Goal: Information Seeking & Learning: Learn about a topic

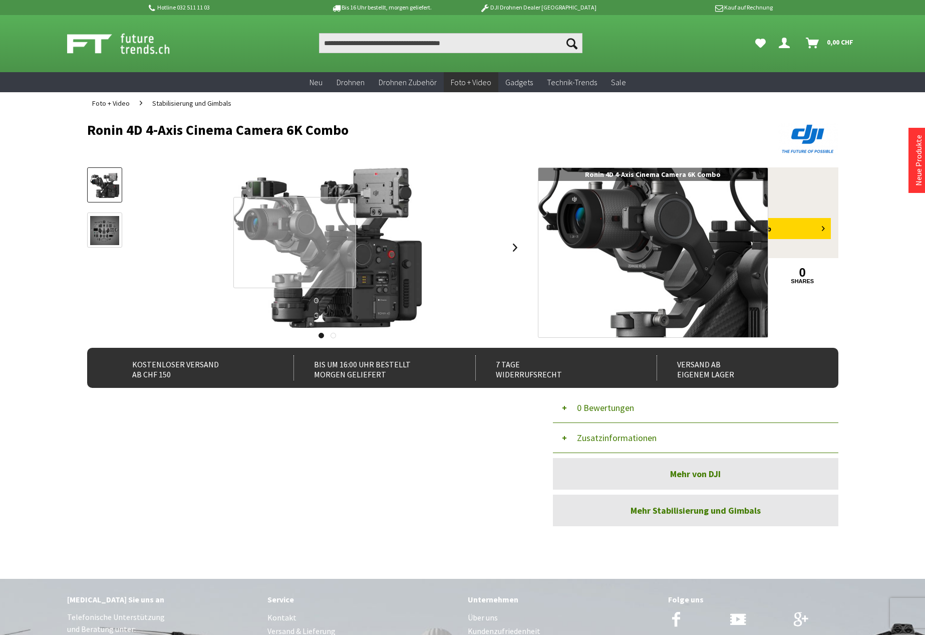
click at [285, 243] on div at bounding box center [294, 242] width 123 height 91
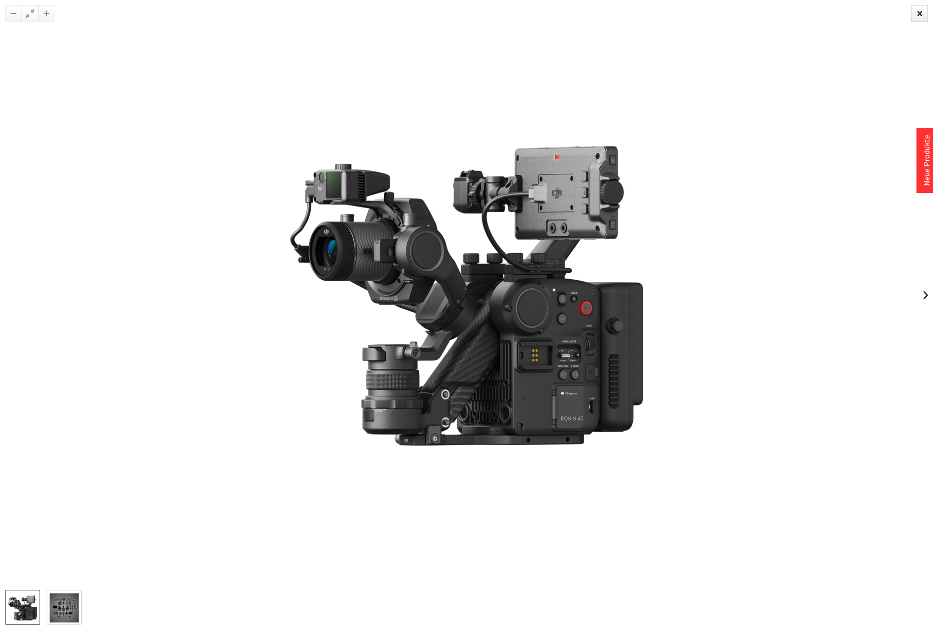
drag, startPoint x: 539, startPoint y: 403, endPoint x: 552, endPoint y: 420, distance: 21.1
click at [550, 420] on img at bounding box center [466, 295] width 353 height 301
click at [915, 289] on div at bounding box center [466, 295] width 933 height 590
click at [925, 297] on link at bounding box center [925, 295] width 15 height 35
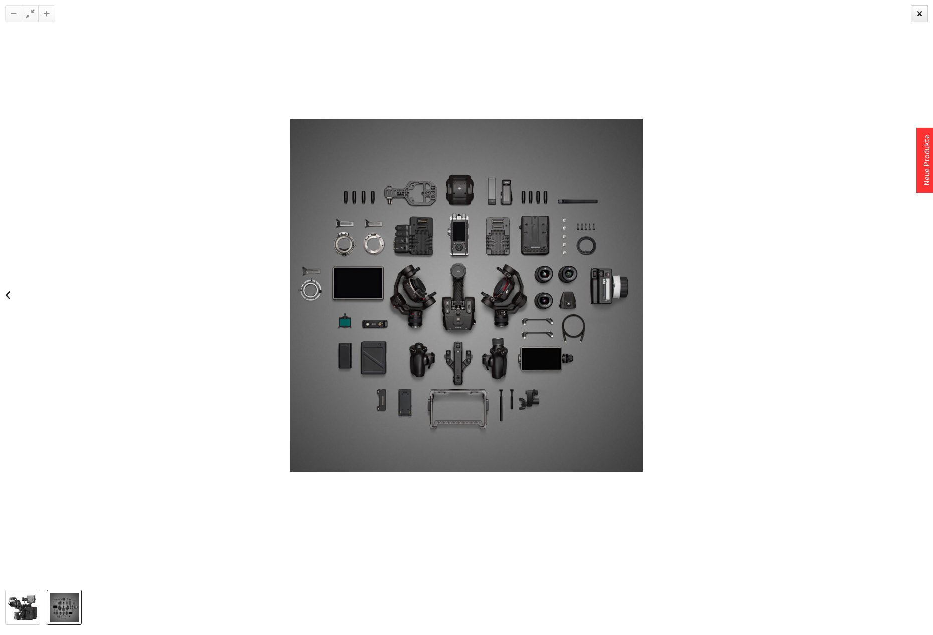
click at [925, 297] on div at bounding box center [466, 295] width 933 height 590
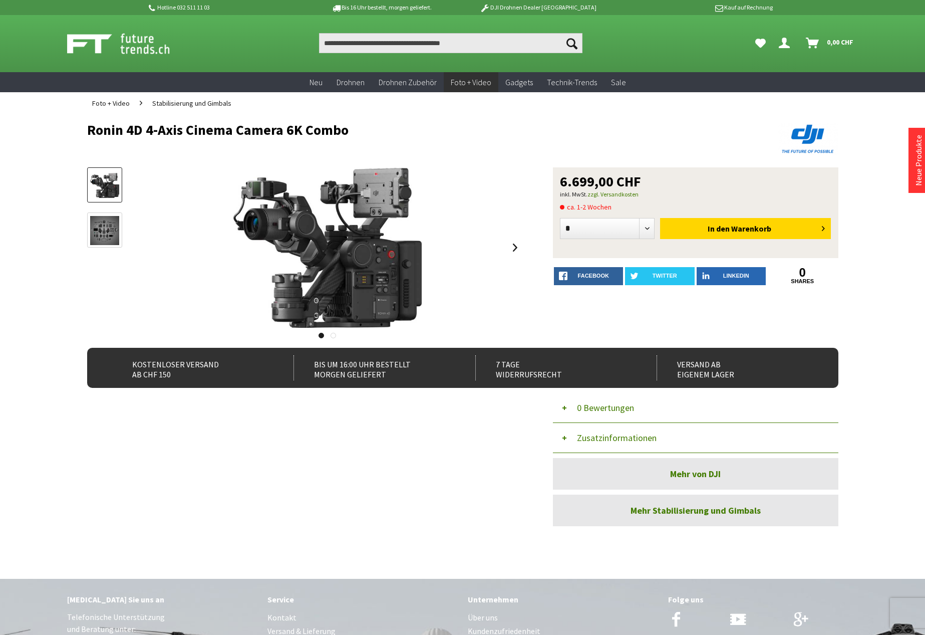
drag, startPoint x: 311, startPoint y: 372, endPoint x: 318, endPoint y: 359, distance: 15.5
drag, startPoint x: 310, startPoint y: 132, endPoint x: 289, endPoint y: 131, distance: 21.1
click at [289, 131] on h1 "Ronin 4D 4-Axis Cinema Camera 6K Combo" at bounding box center [387, 129] width 601 height 15
drag, startPoint x: 289, startPoint y: 131, endPoint x: 254, endPoint y: 153, distance: 41.3
click at [256, 156] on header "Ronin 4D 4-Axis Cinema Camera 6K Combo" at bounding box center [463, 140] width 752 height 53
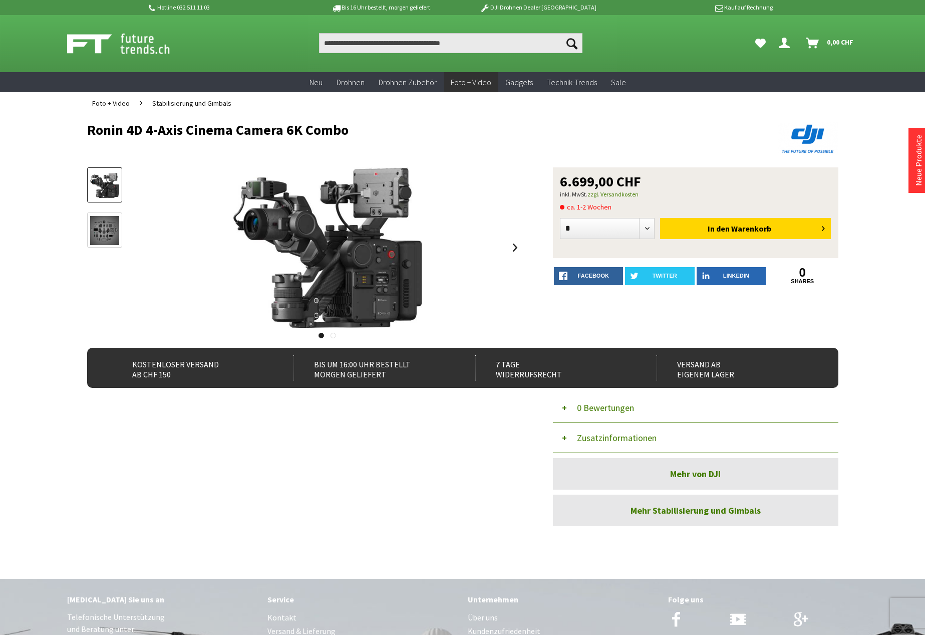
click at [112, 239] on img at bounding box center [104, 230] width 29 height 29
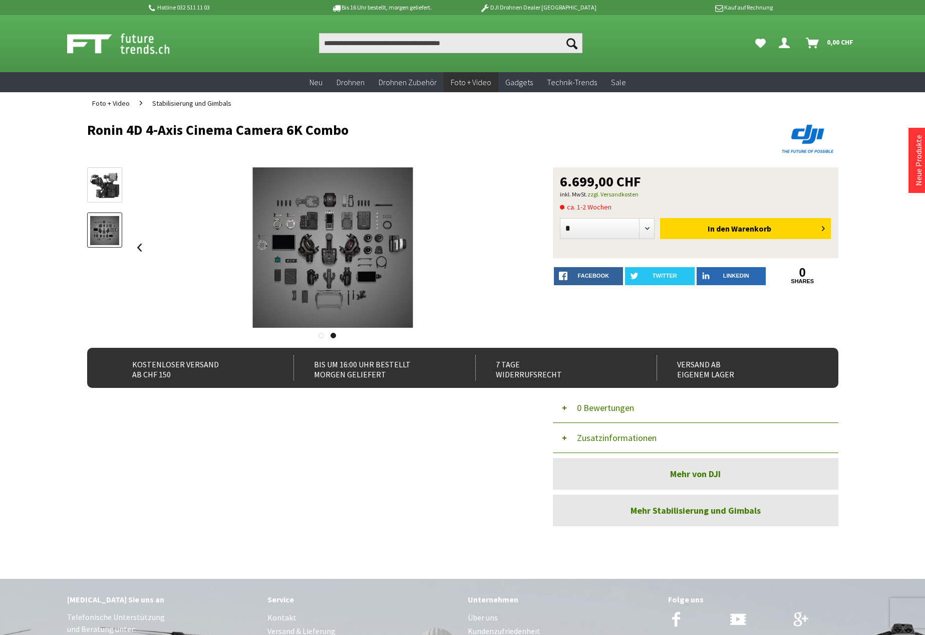
drag, startPoint x: 450, startPoint y: 253, endPoint x: 452, endPoint y: 246, distance: 6.7
